Goal: Task Accomplishment & Management: Use online tool/utility

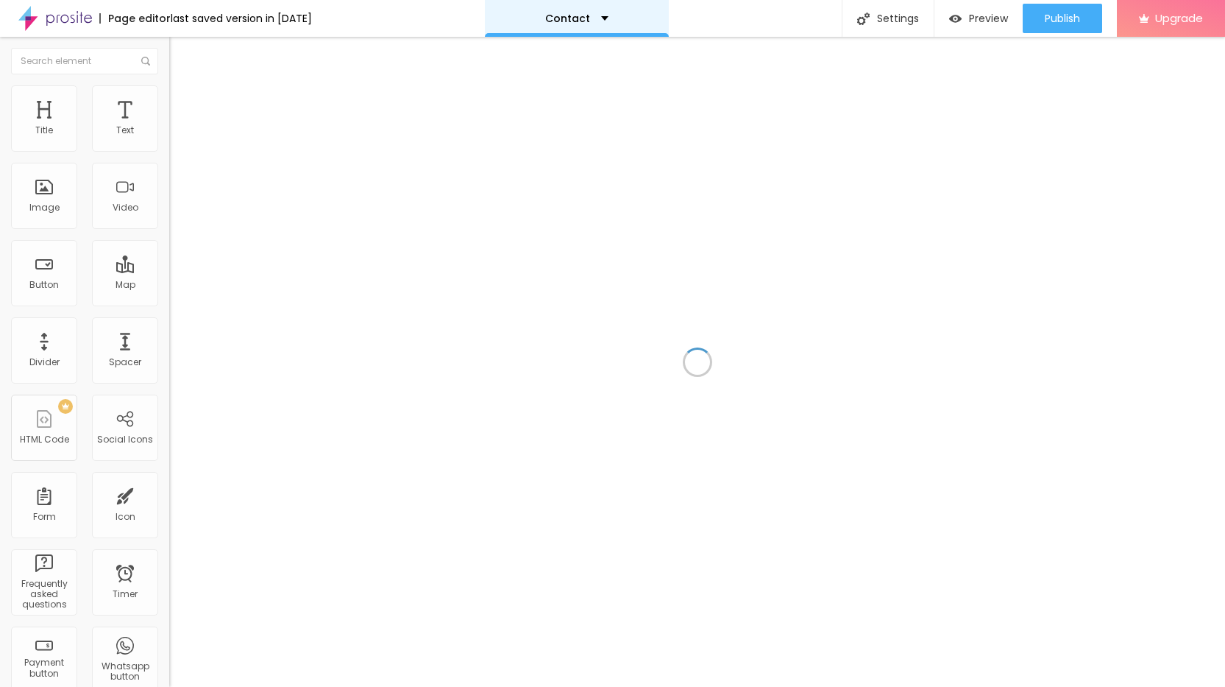
click at [609, 15] on div "Contact" at bounding box center [576, 18] width 63 height 10
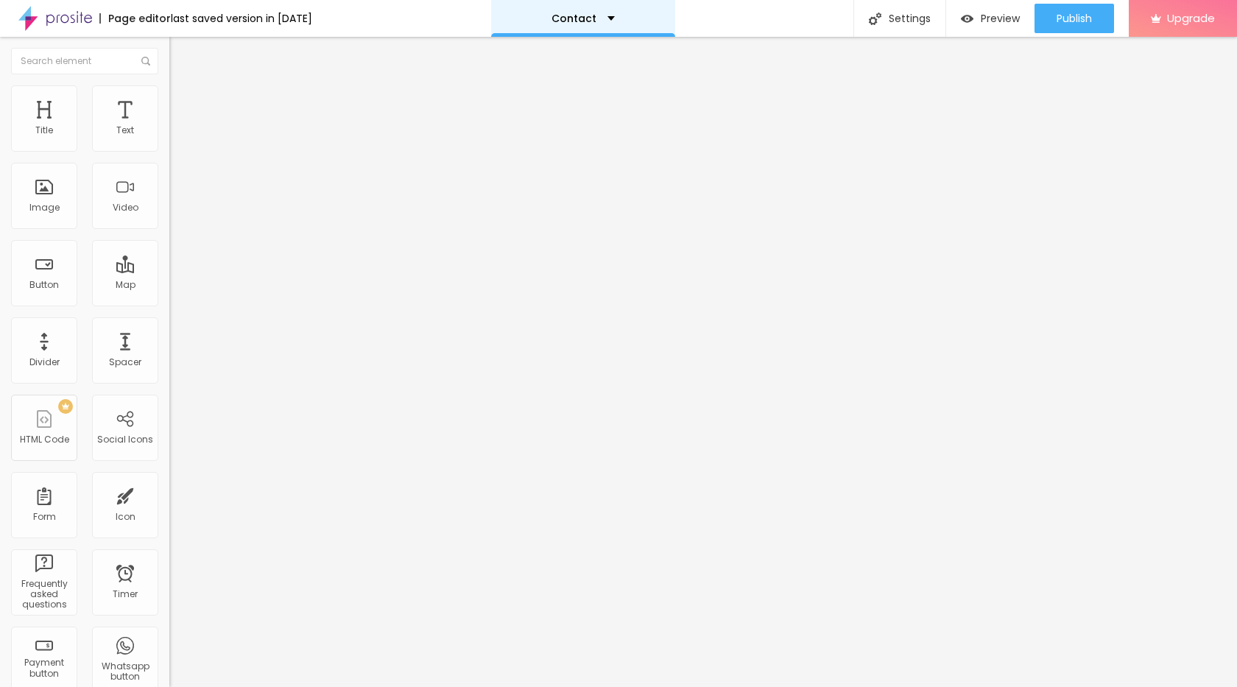
click at [596, 19] on p "Contact" at bounding box center [573, 18] width 45 height 10
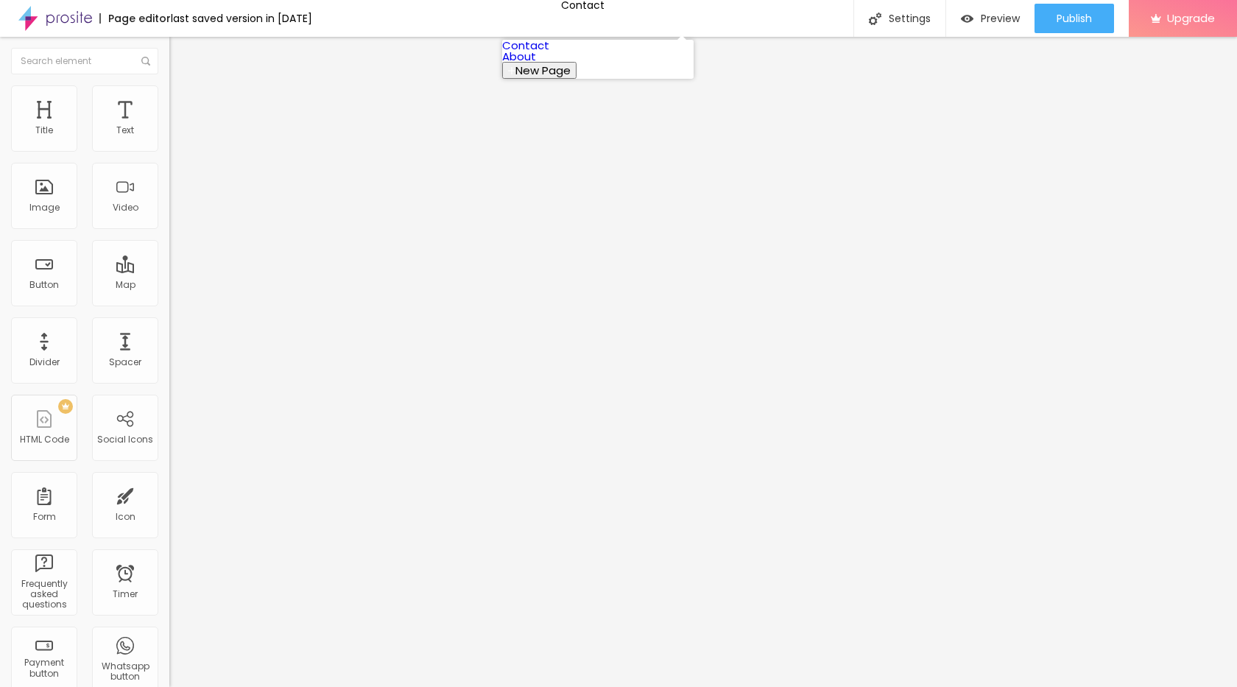
click at [536, 64] on link "About" at bounding box center [519, 56] width 34 height 15
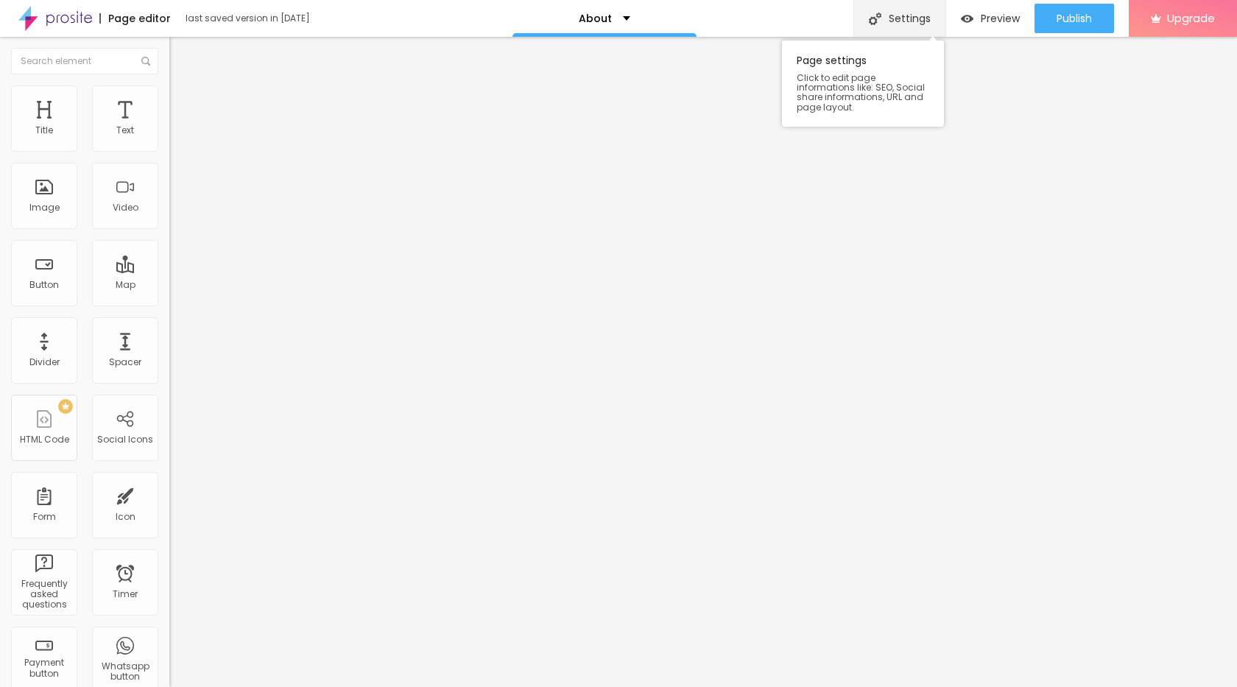
click at [897, 29] on div "Settings" at bounding box center [899, 18] width 92 height 37
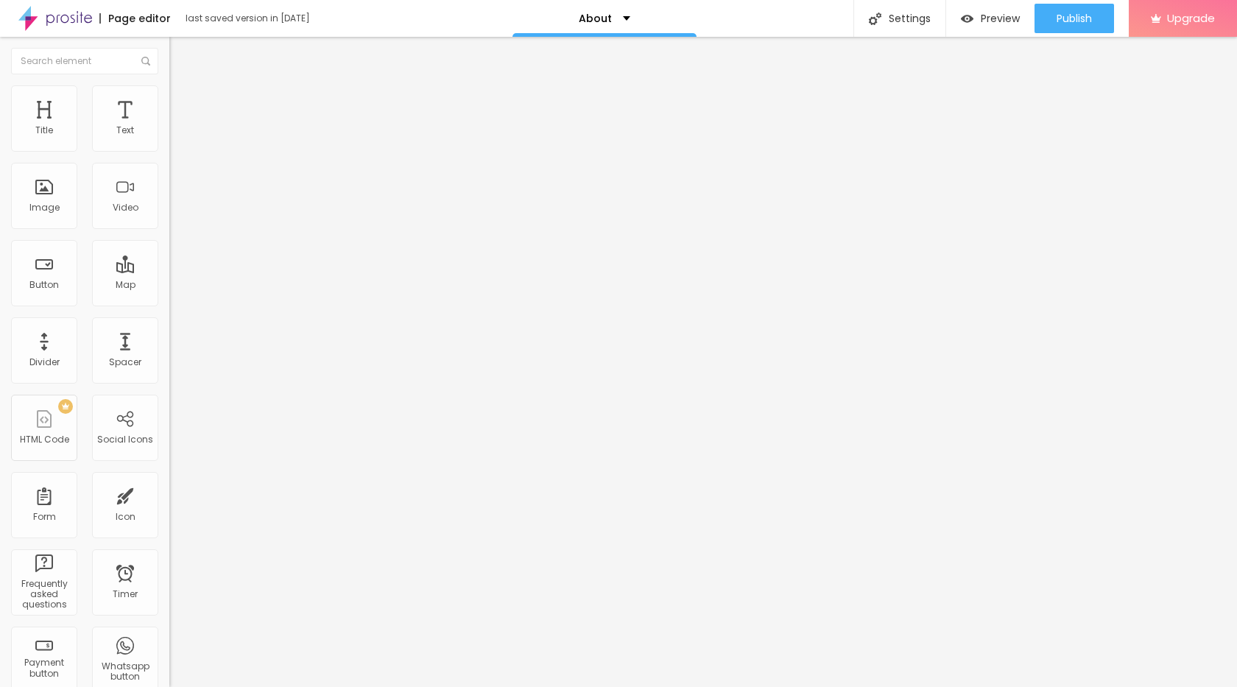
click at [48, 505] on div "Form" at bounding box center [44, 505] width 66 height 66
click at [54, 116] on div "Title" at bounding box center [44, 118] width 66 height 66
click at [1072, 13] on span "Publish" at bounding box center [1073, 19] width 35 height 12
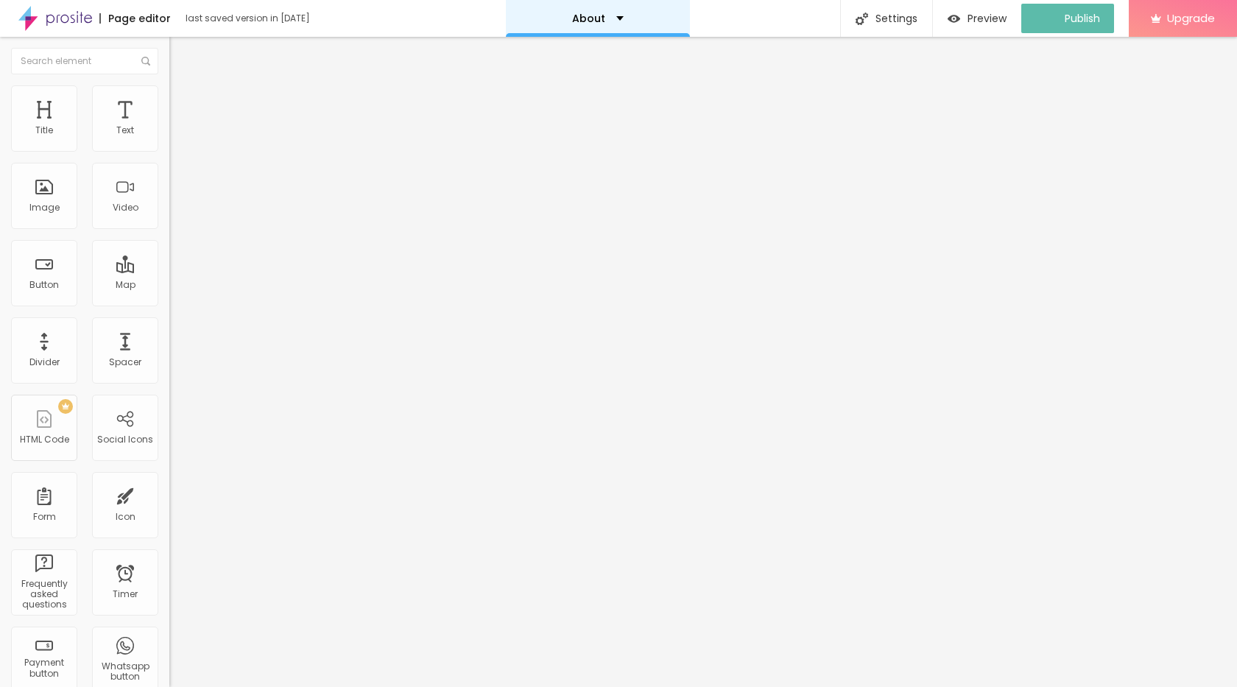
click at [628, 18] on div "About" at bounding box center [598, 18] width 184 height 37
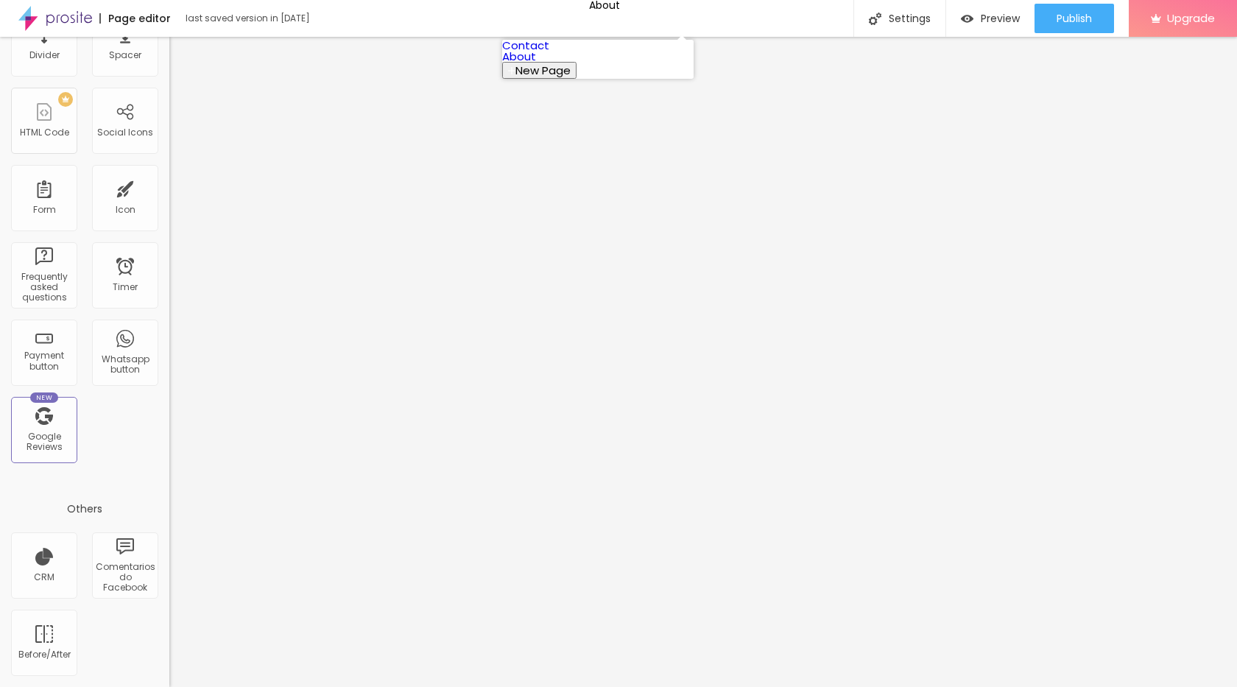
scroll to position [42, 0]
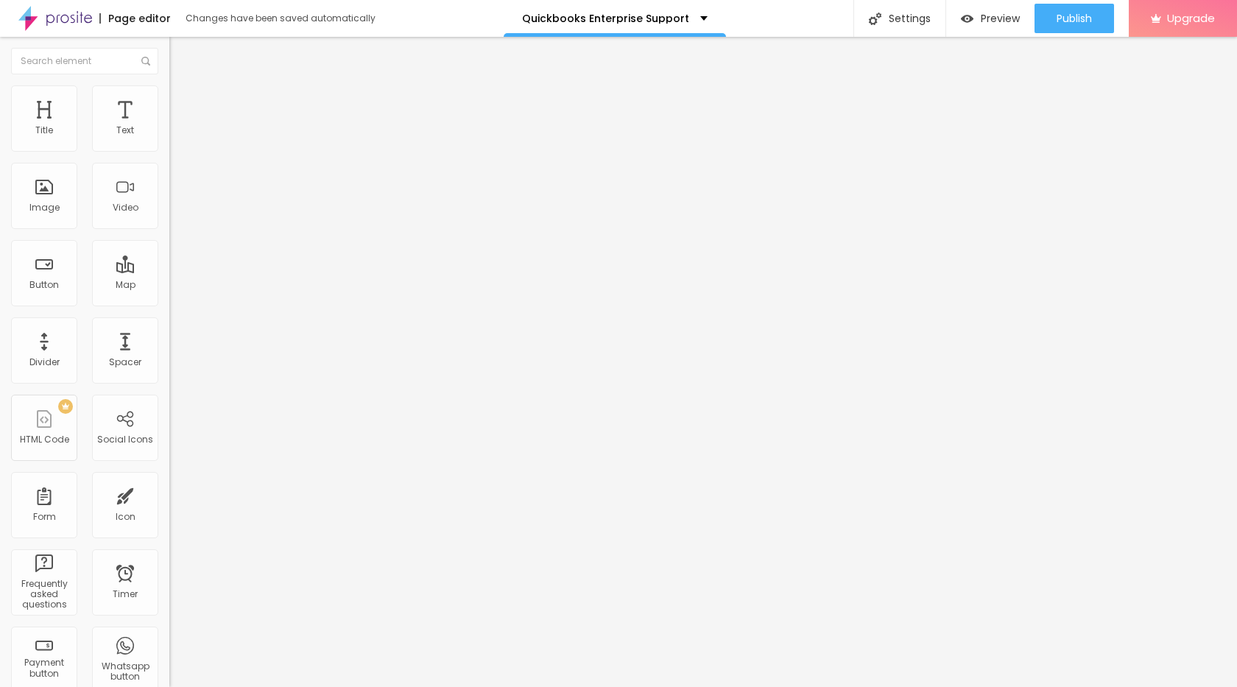
click at [169, 403] on div "Edit Coluna Content Style Advanced Align" at bounding box center [253, 362] width 169 height 650
click at [693, 18] on div "Quickbooks Enterprise Support" at bounding box center [614, 18] width 185 height 10
click at [116, 130] on div "Text" at bounding box center [125, 130] width 18 height 10
click at [1082, 15] on span "Publish" at bounding box center [1073, 19] width 35 height 12
click at [169, 89] on img at bounding box center [175, 91] width 13 height 13
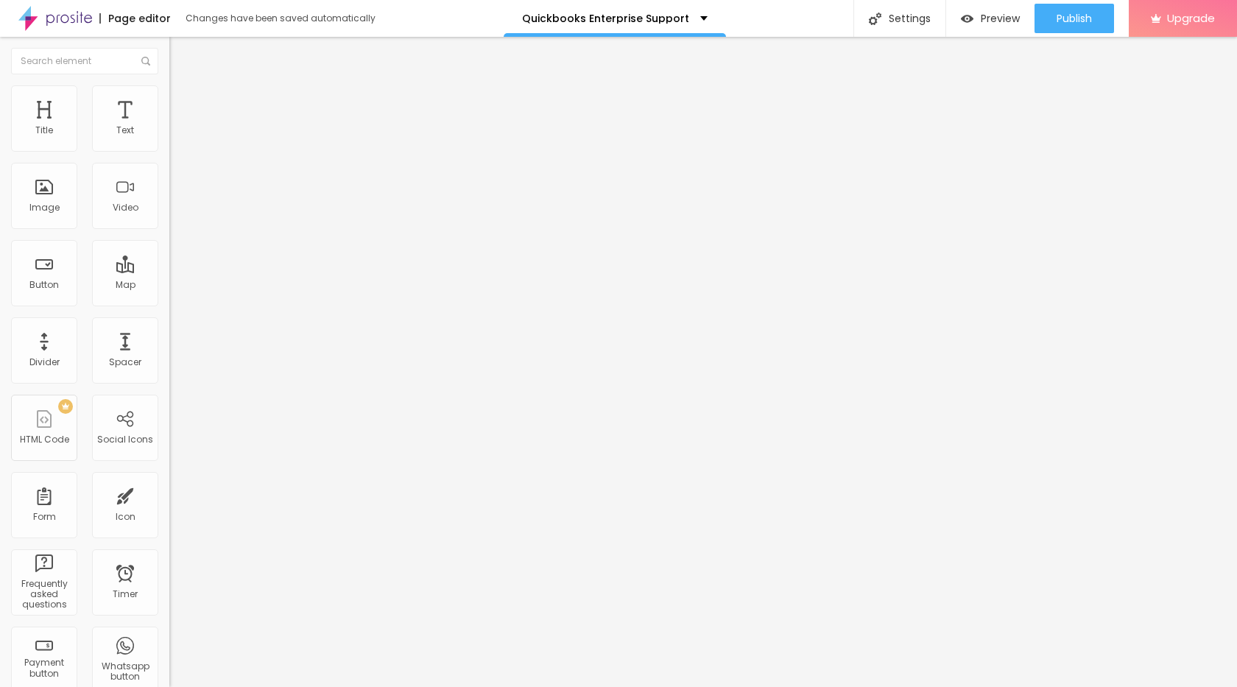
click at [169, 526] on input "text" at bounding box center [257, 533] width 177 height 15
click at [169, 567] on input "text" at bounding box center [257, 574] width 177 height 15
click at [169, 526] on input "text" at bounding box center [257, 533] width 177 height 15
click at [682, 21] on div "Quickbooks Enterprise Support" at bounding box center [614, 18] width 185 height 10
click at [1069, 24] on span "Publish" at bounding box center [1073, 19] width 35 height 12
